Goal: Transaction & Acquisition: Book appointment/travel/reservation

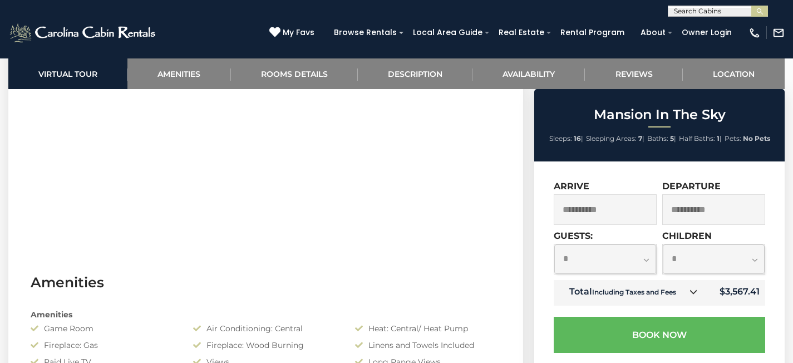
scroll to position [617, 0]
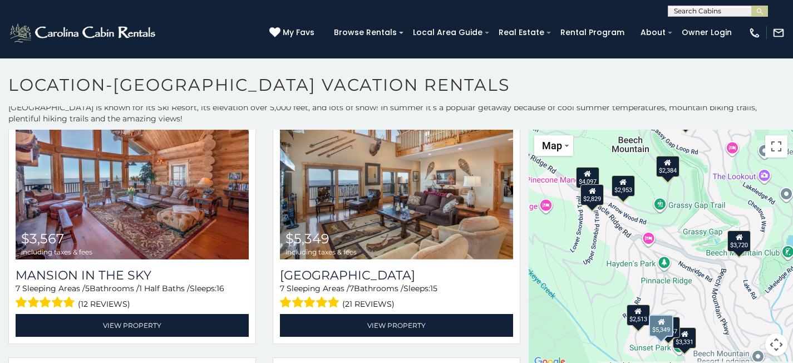
scroll to position [60, 0]
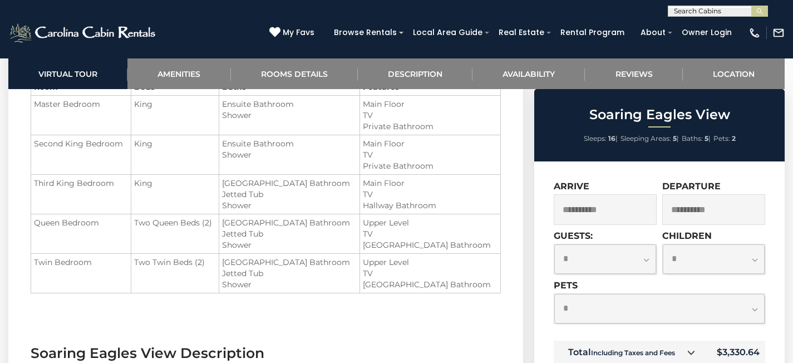
scroll to position [1272, 0]
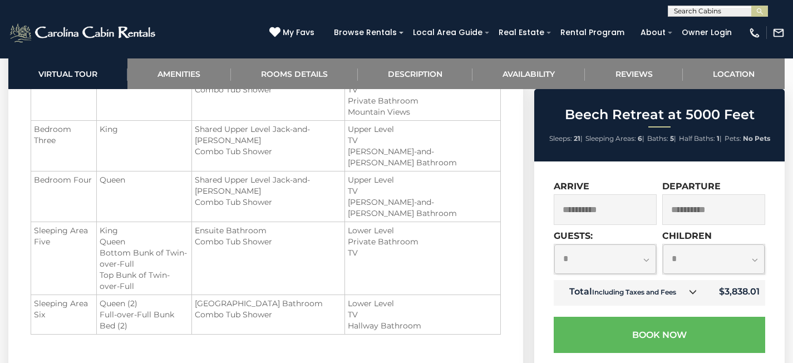
scroll to position [1433, 0]
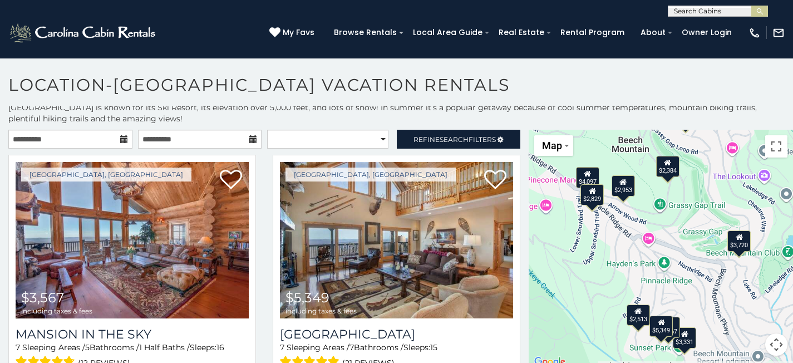
scroll to position [60, 0]
